Goal: Information Seeking & Learning: Learn about a topic

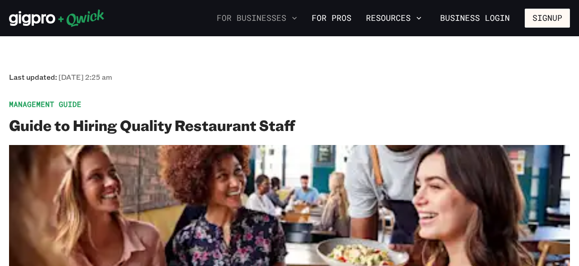
click at [297, 18] on icon "button" at bounding box center [294, 18] width 9 height 9
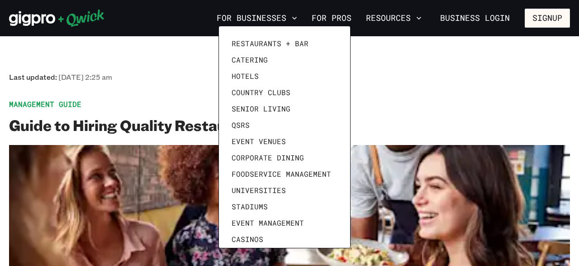
click at [422, 18] on div at bounding box center [289, 133] width 579 height 266
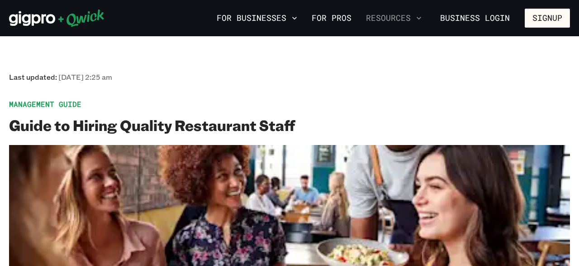
click at [420, 19] on icon "button" at bounding box center [419, 18] width 5 height 3
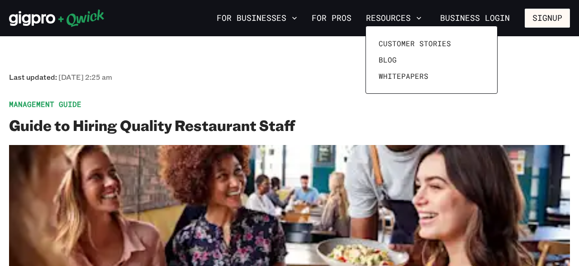
click at [315, 78] on div at bounding box center [289, 133] width 579 height 266
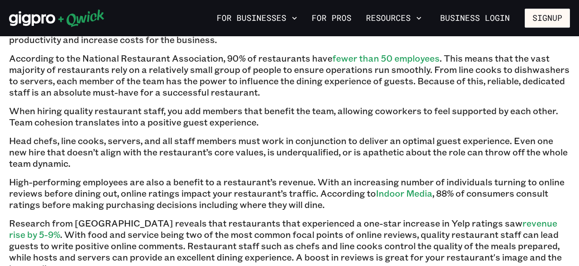
scroll to position [659, 0]
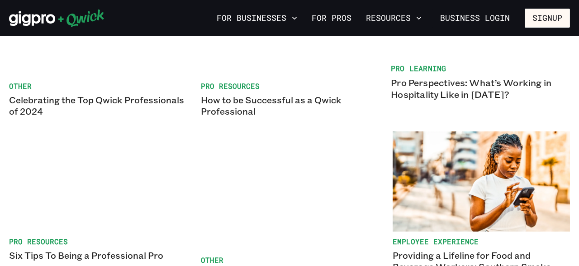
scroll to position [141, 0]
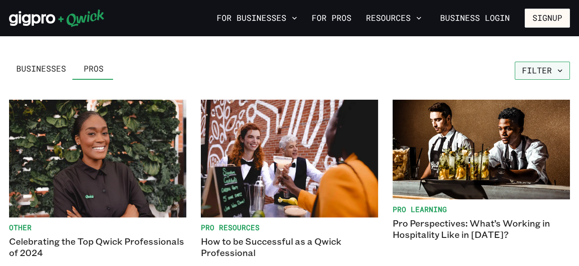
click at [565, 76] on button "Filter" at bounding box center [542, 71] width 55 height 18
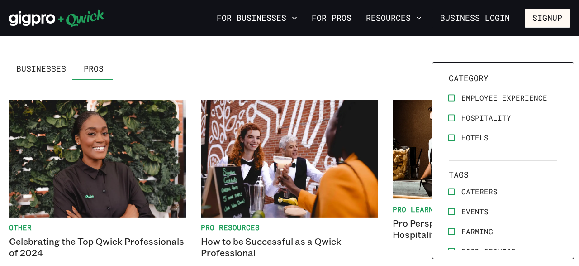
scroll to position [0, 0]
